Goal: Information Seeking & Learning: Learn about a topic

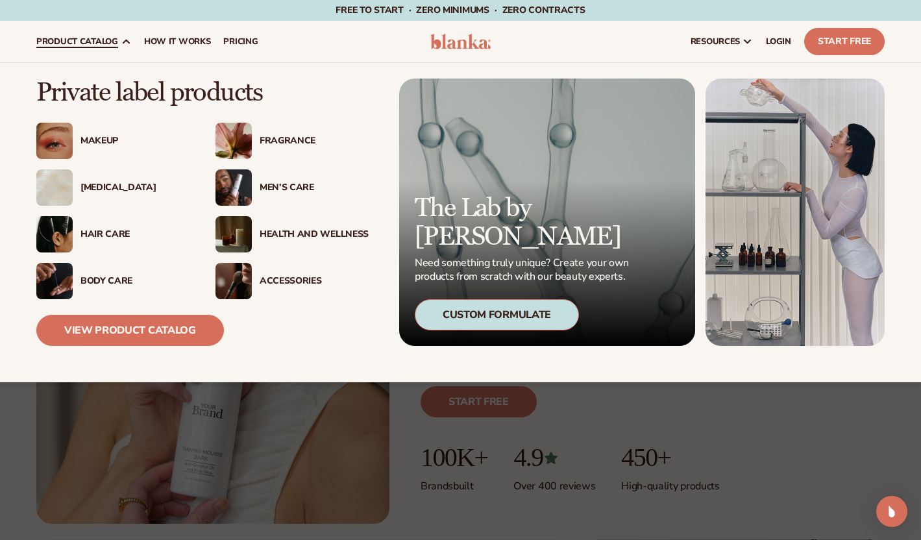
click at [83, 192] on div "[MEDICAL_DATA]" at bounding box center [134, 187] width 109 height 11
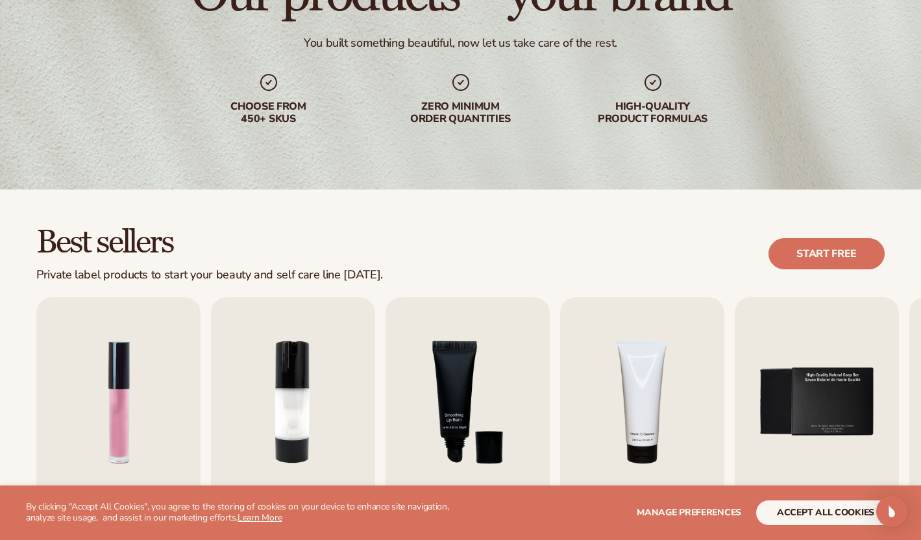
scroll to position [364, 0]
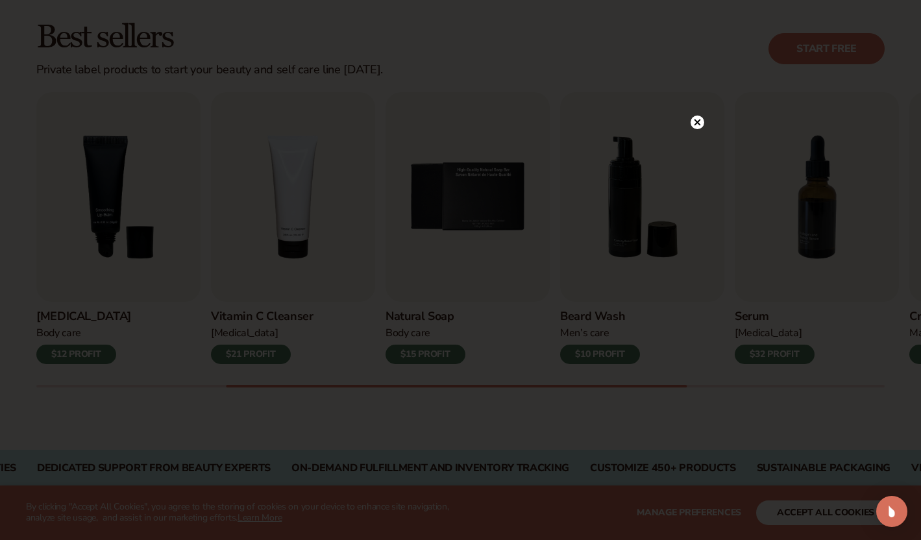
click at [696, 123] on icon at bounding box center [697, 122] width 6 height 6
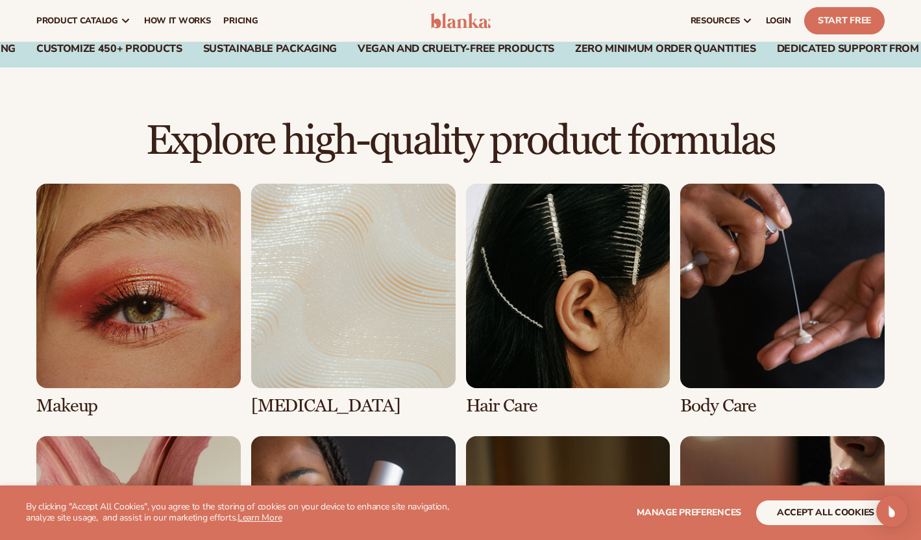
scroll to position [356, 0]
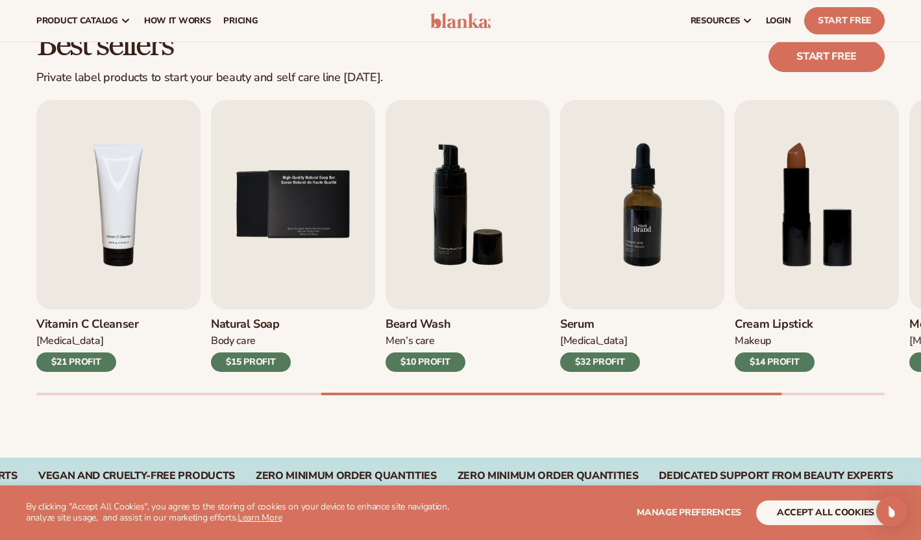
click at [602, 204] on img "7 / 9" at bounding box center [642, 205] width 164 height 210
click at [628, 219] on img "7 / 9" at bounding box center [642, 205] width 164 height 210
click at [569, 334] on div "[MEDICAL_DATA]" at bounding box center [600, 341] width 80 height 14
click at [572, 325] on h3 "Serum" at bounding box center [600, 324] width 80 height 14
click at [593, 268] on img "7 / 9" at bounding box center [642, 205] width 164 height 210
